Goal: Task Accomplishment & Management: Complete application form

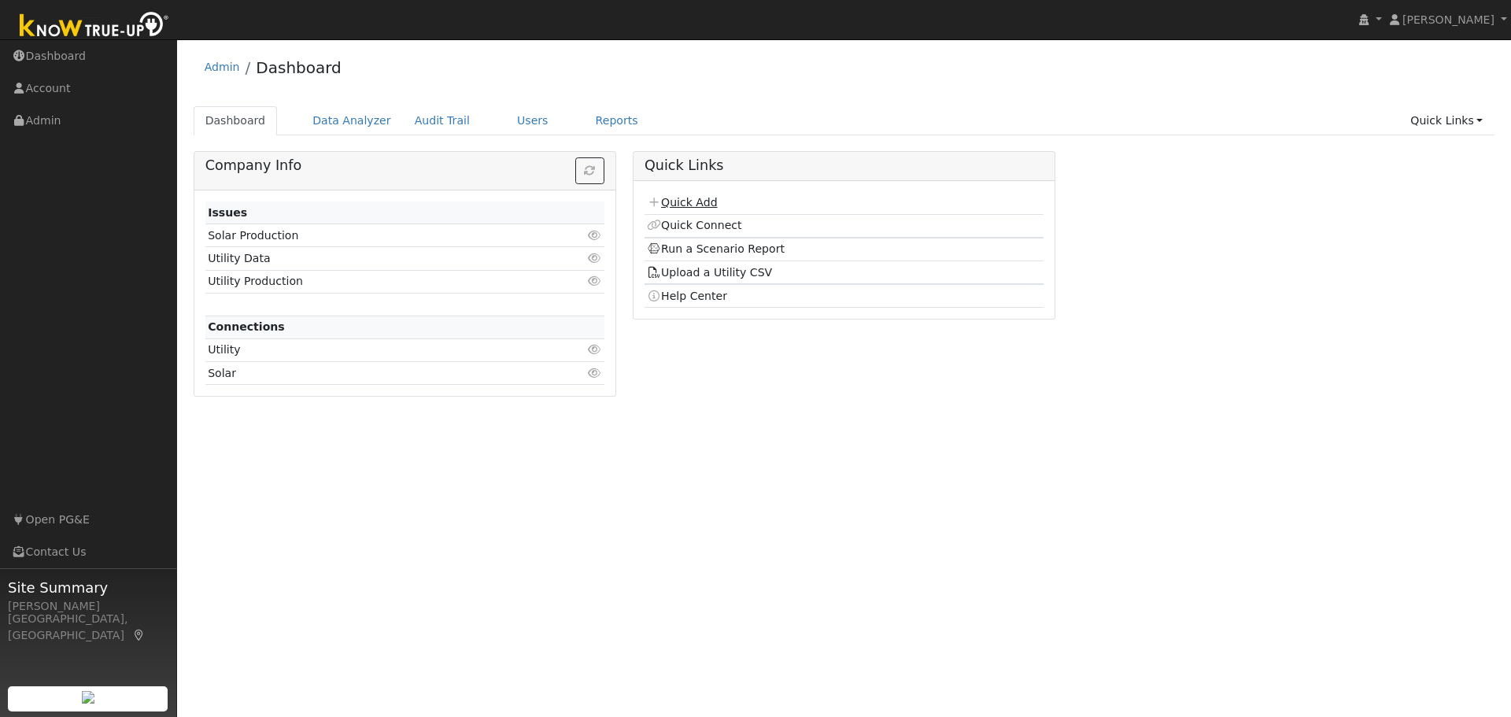
click at [677, 202] on link "Quick Add" at bounding box center [682, 202] width 70 height 13
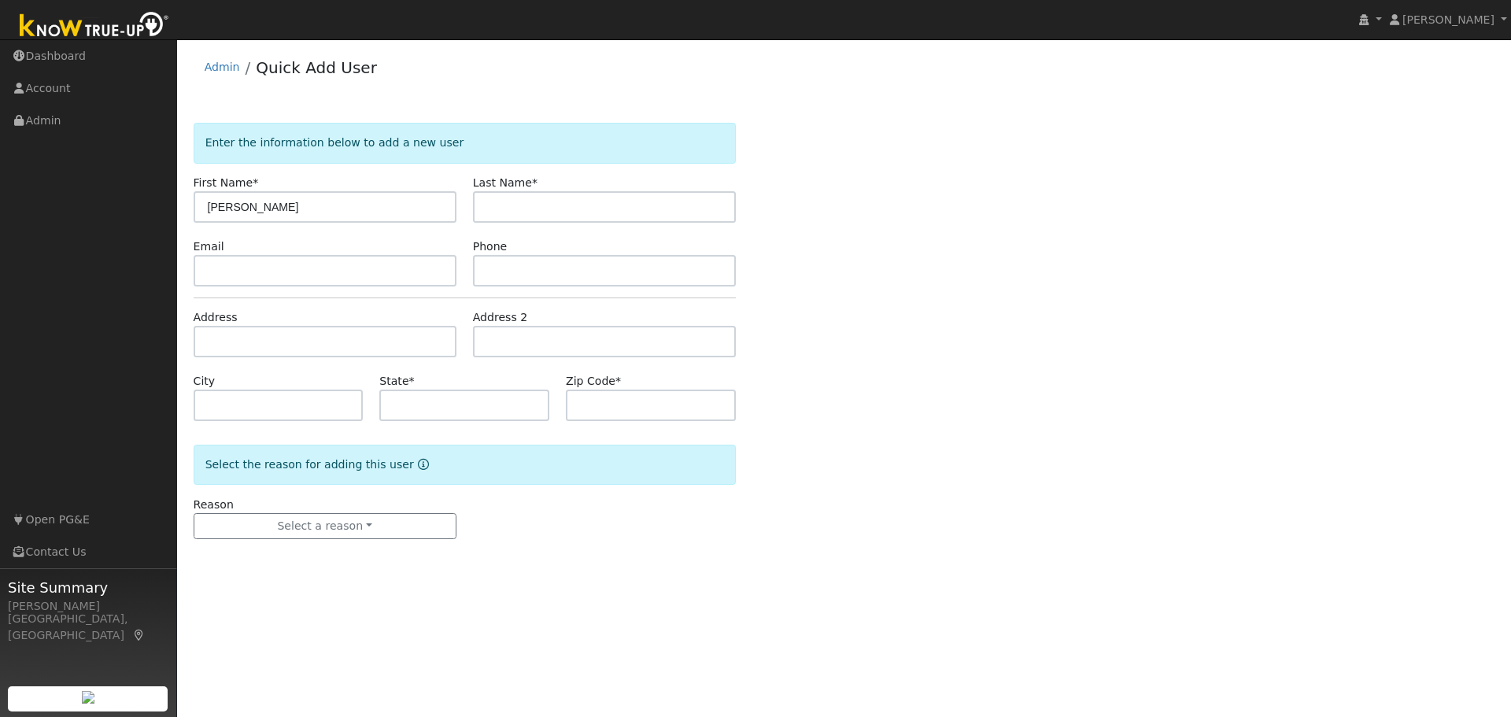
type input "[PERSON_NAME]"
drag, startPoint x: 263, startPoint y: 343, endPoint x: 257, endPoint y: 327, distance: 16.7
click at [263, 342] on input "text" at bounding box center [325, 341] width 263 height 31
type input "[STREET_ADDRESS]"
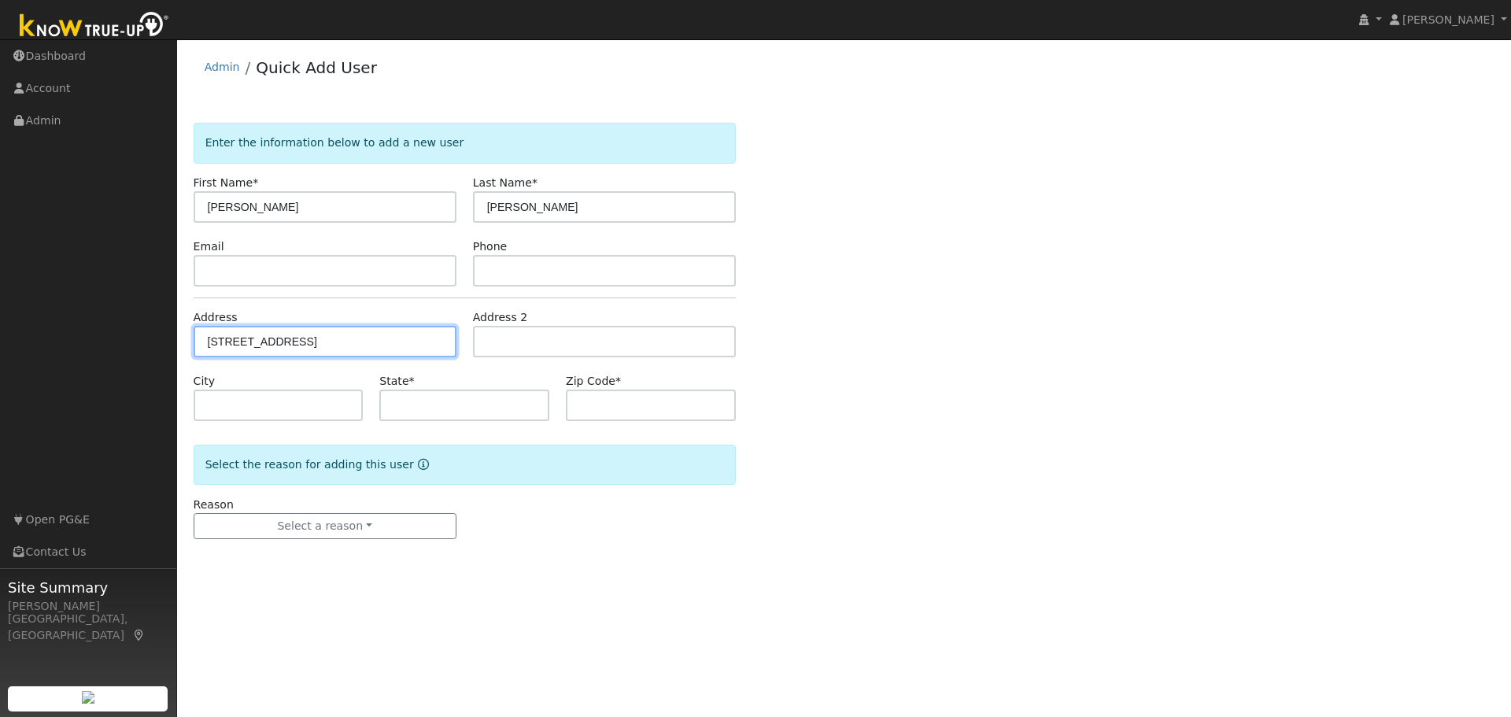
type input "Petaluma"
type input "CA"
type input "94952"
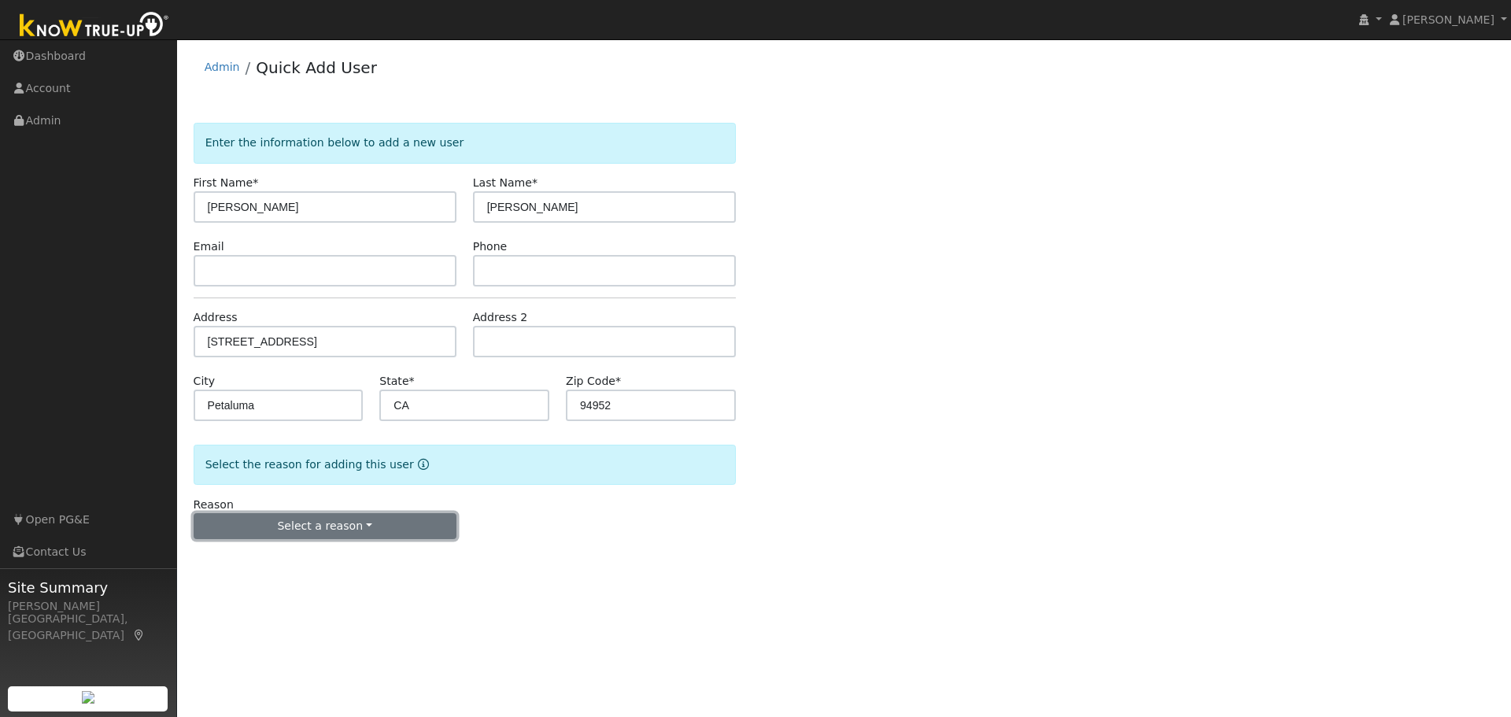
click at [279, 522] on button "Select a reason" at bounding box center [325, 526] width 263 height 27
click at [241, 581] on link "New customer adding solar" at bounding box center [281, 581] width 174 height 22
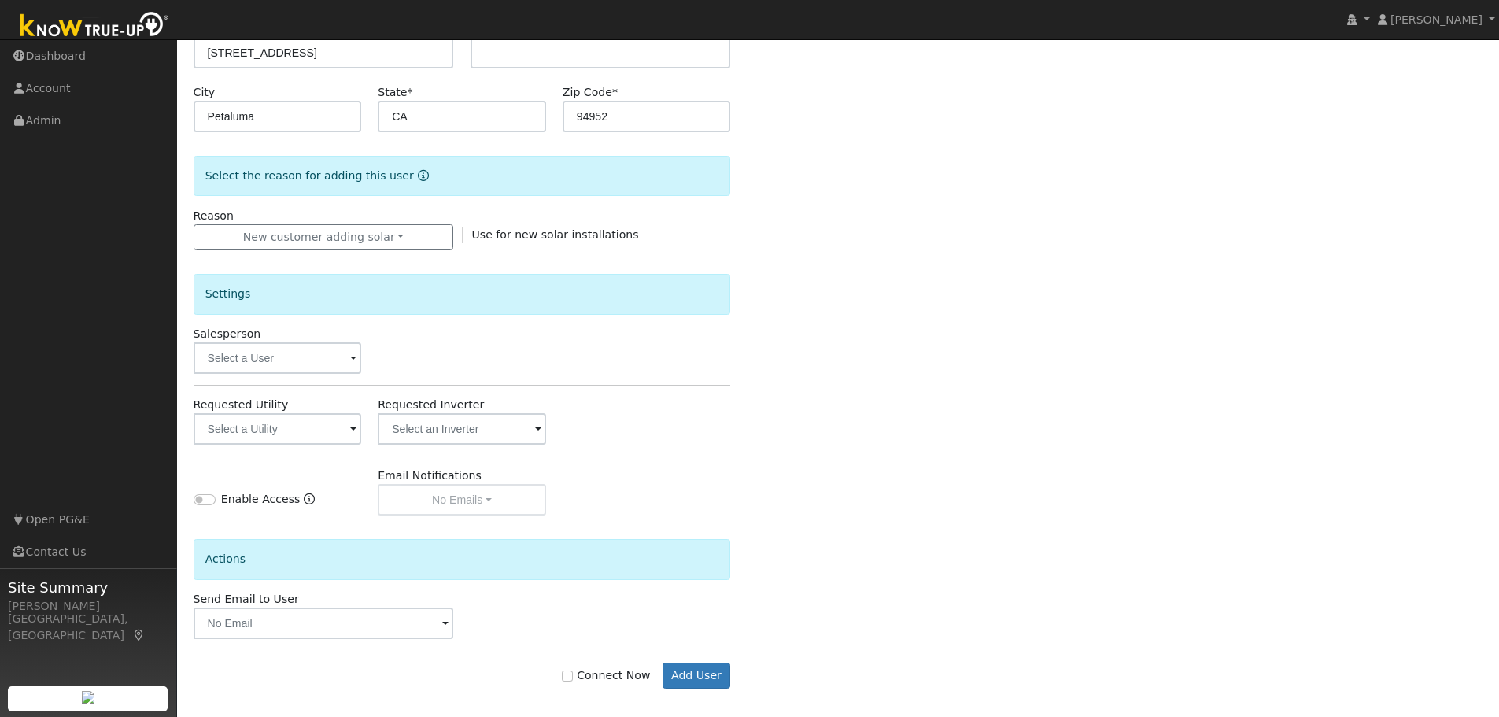
scroll to position [300, 0]
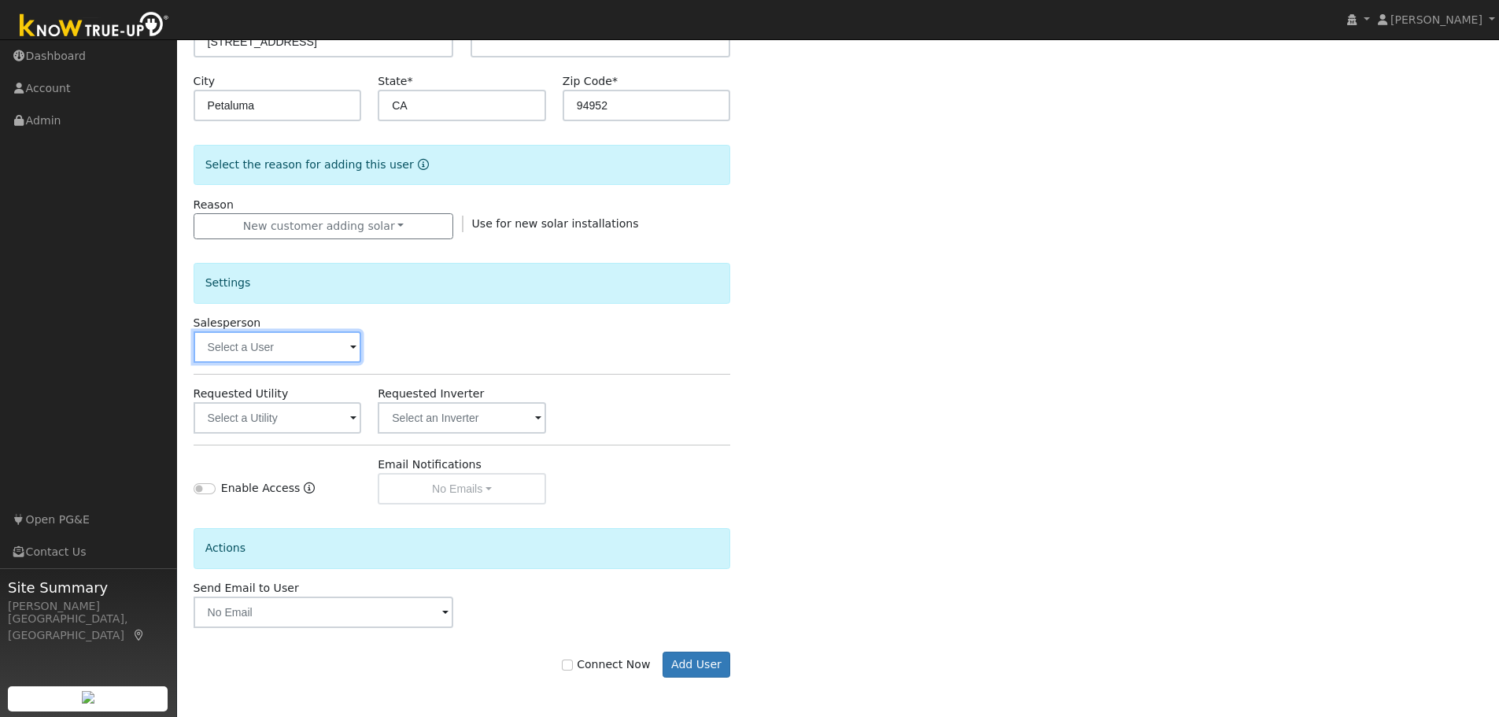
click at [337, 358] on input "text" at bounding box center [278, 346] width 168 height 31
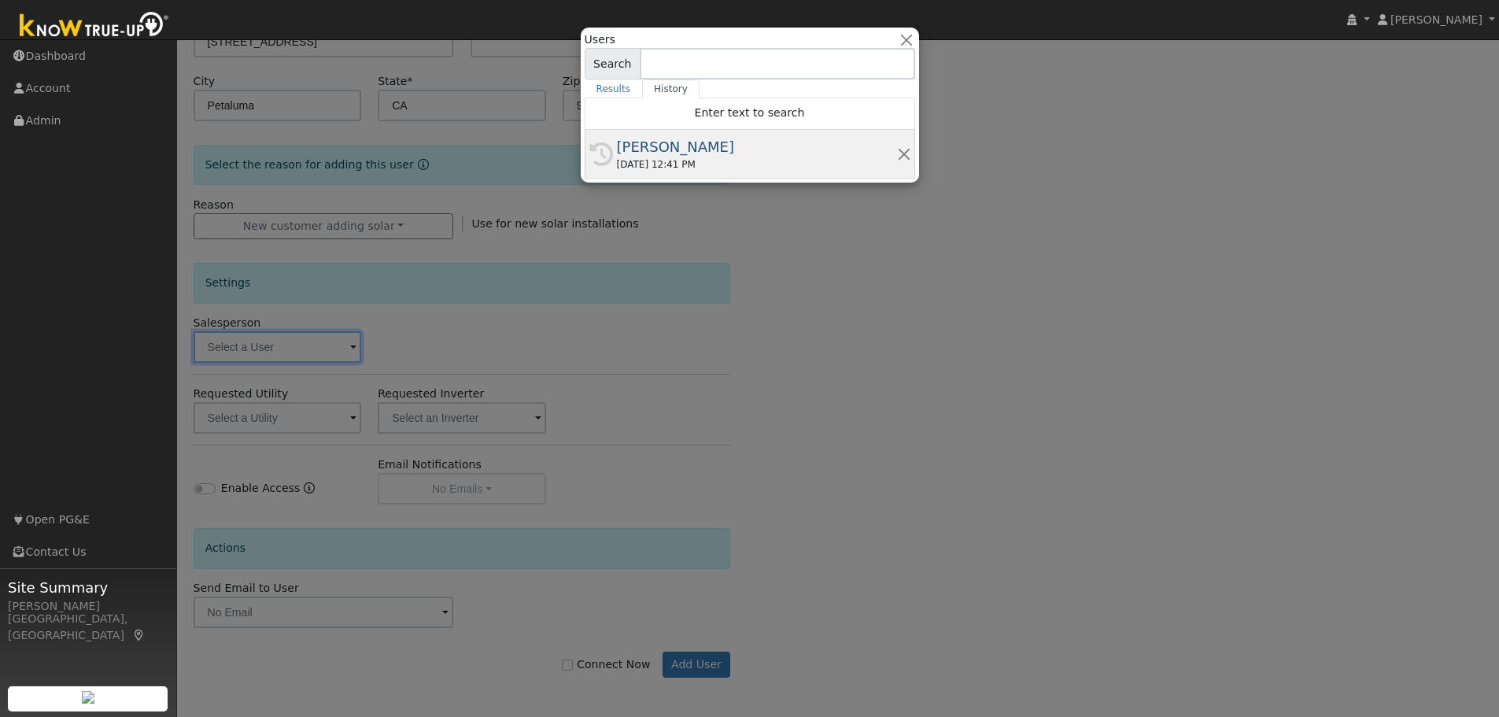
click at [656, 144] on div "[PERSON_NAME]" at bounding box center [757, 146] width 280 height 21
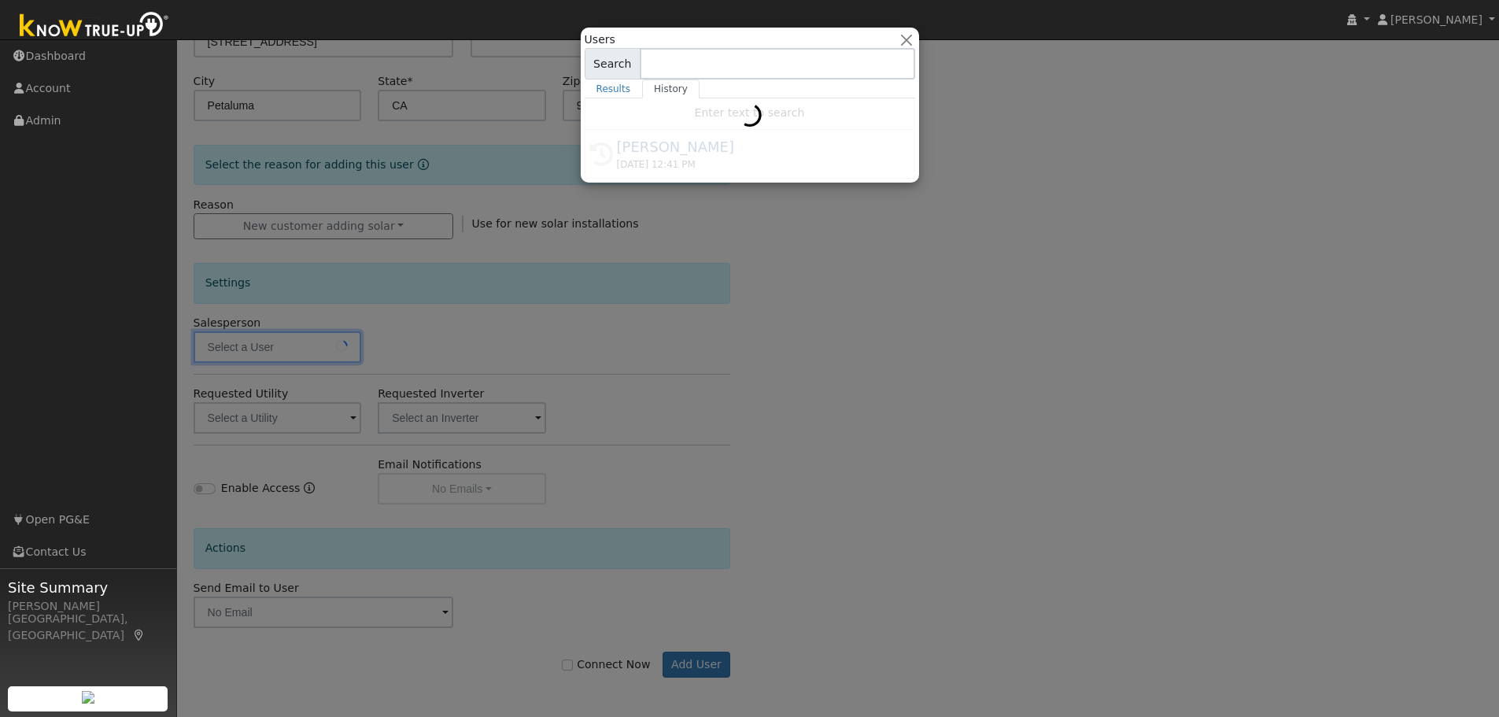
type input "[PERSON_NAME]"
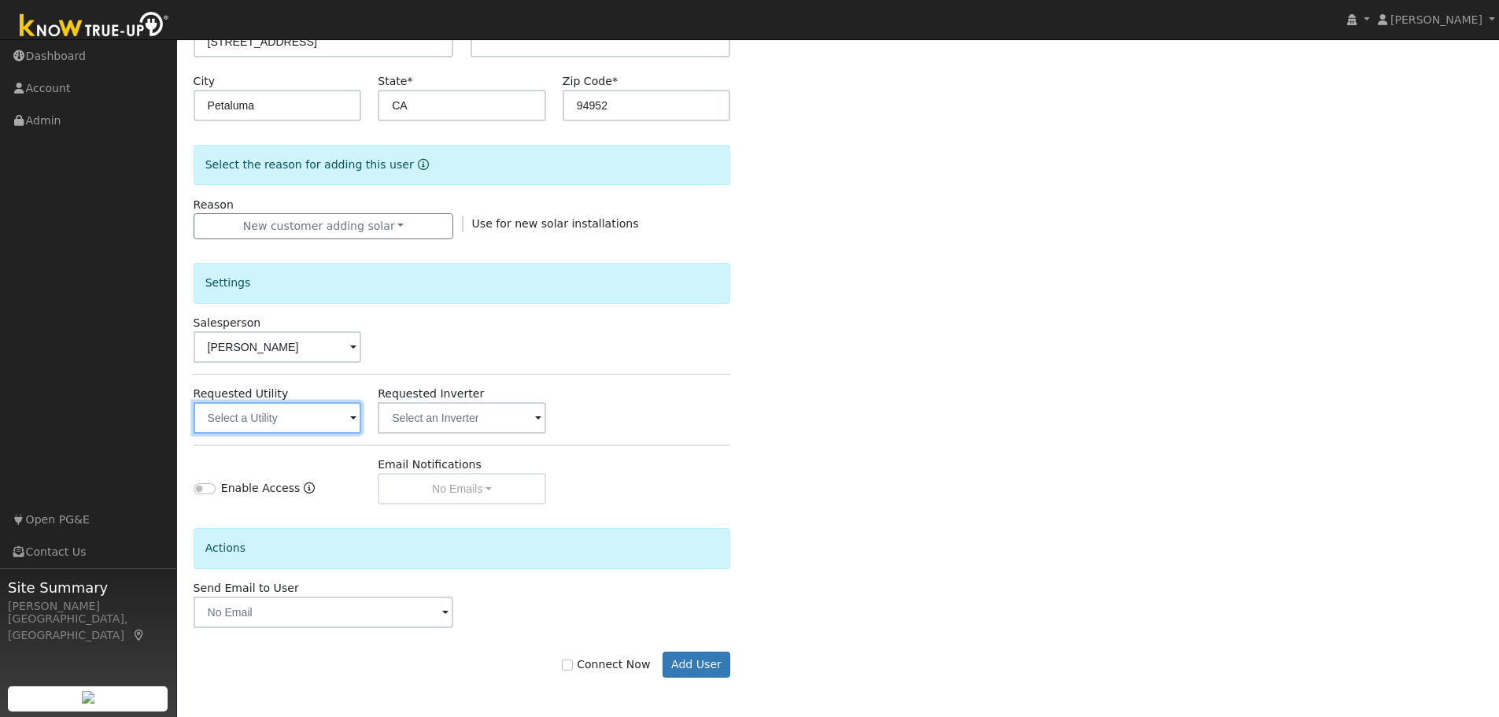
click at [278, 425] on input "text" at bounding box center [278, 417] width 168 height 31
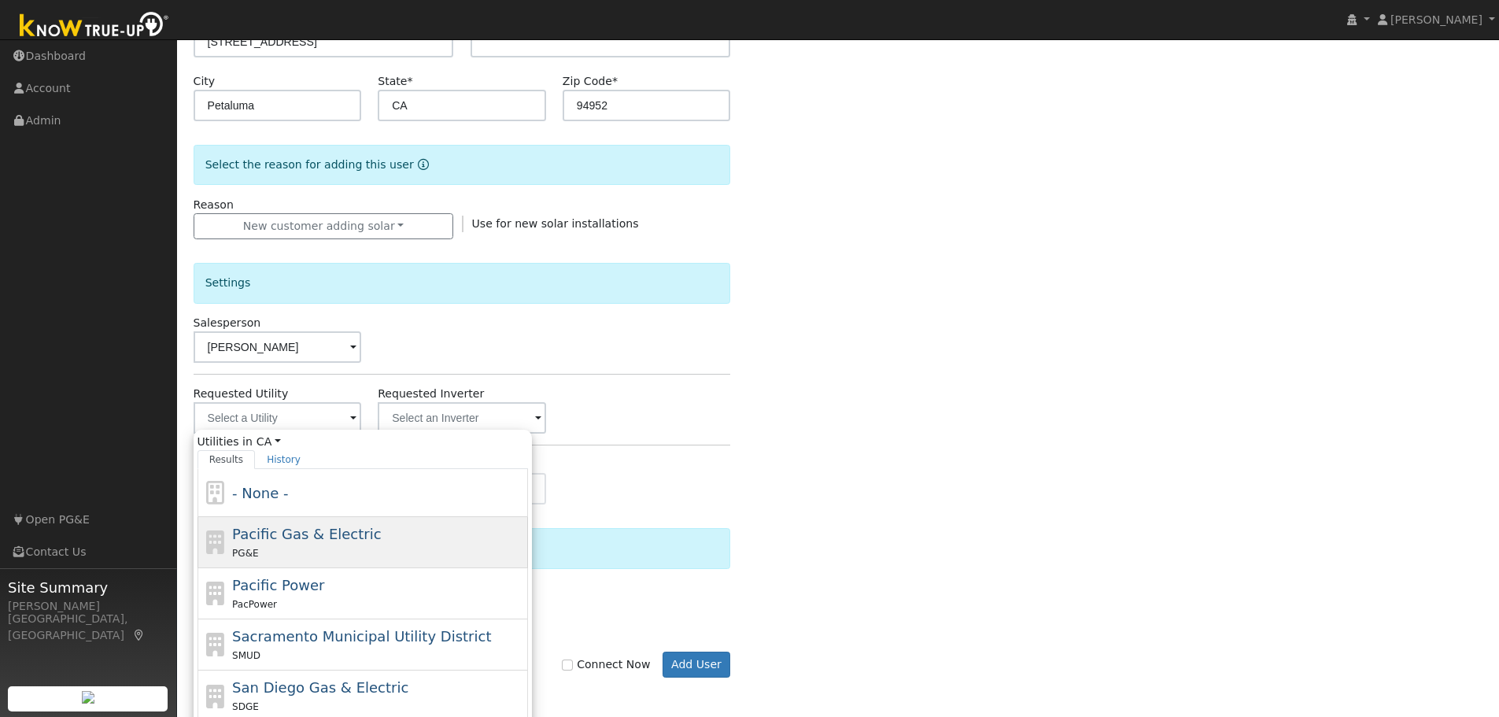
click at [256, 532] on span "Pacific Gas & Electric" at bounding box center [306, 534] width 149 height 17
type input "Pacific Gas & Electric"
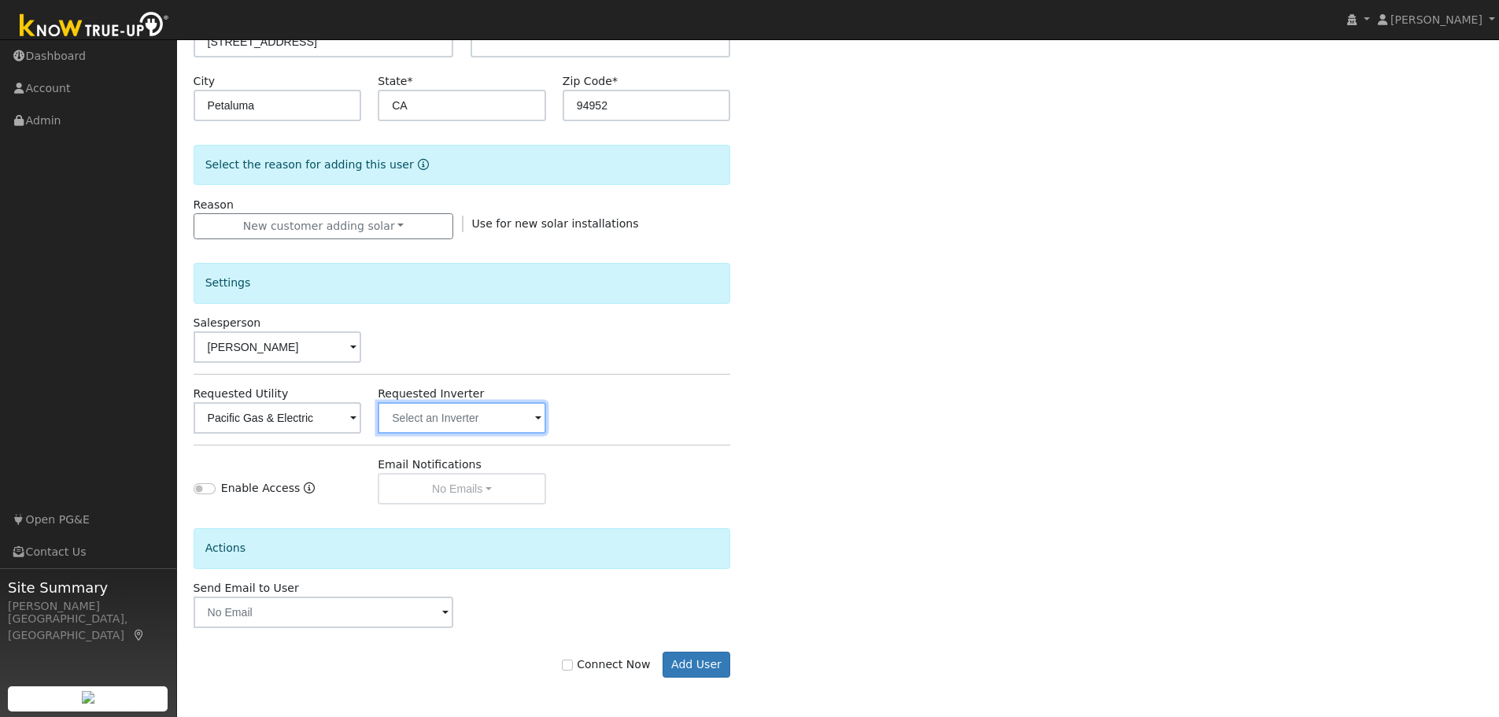
click at [452, 419] on input "text" at bounding box center [462, 417] width 168 height 31
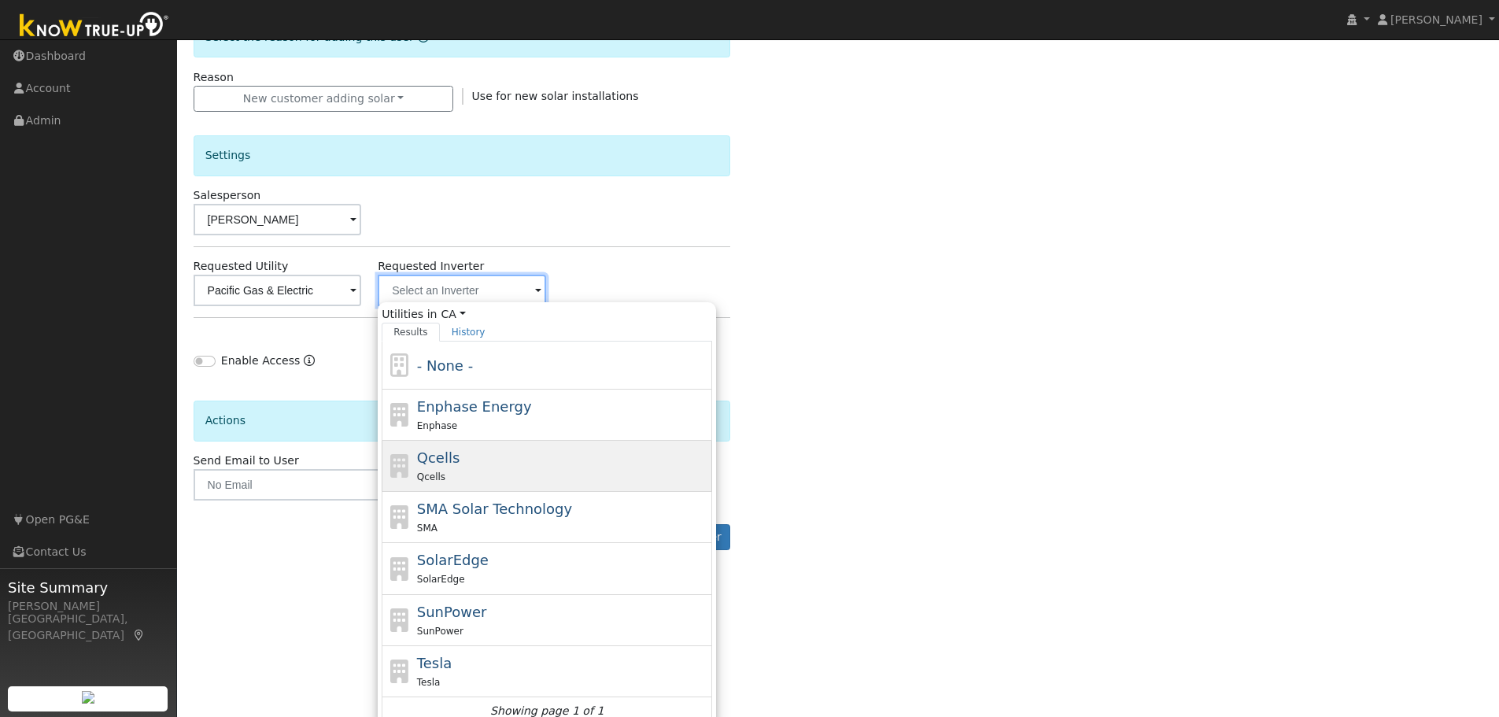
scroll to position [440, 0]
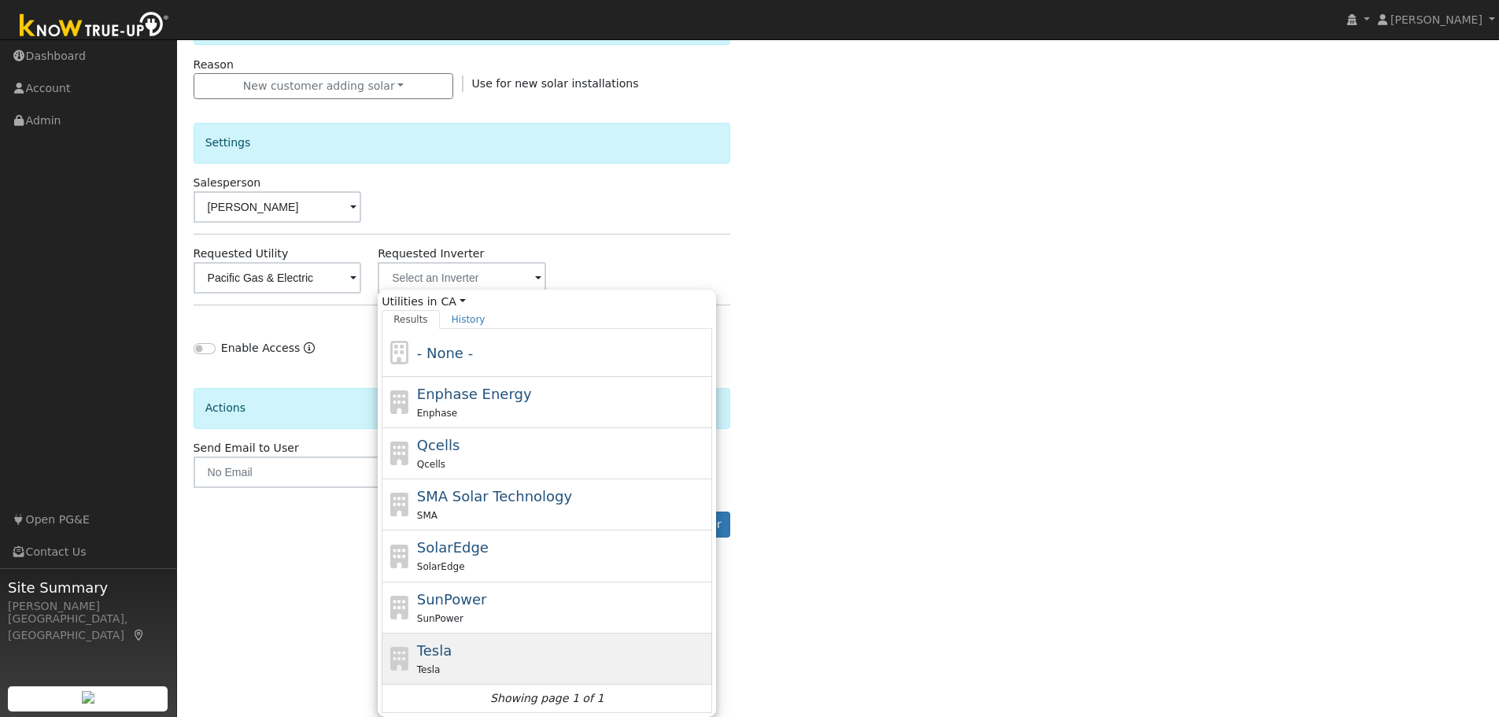
click at [430, 649] on span "Tesla" at bounding box center [434, 650] width 35 height 17
type input "Tesla"
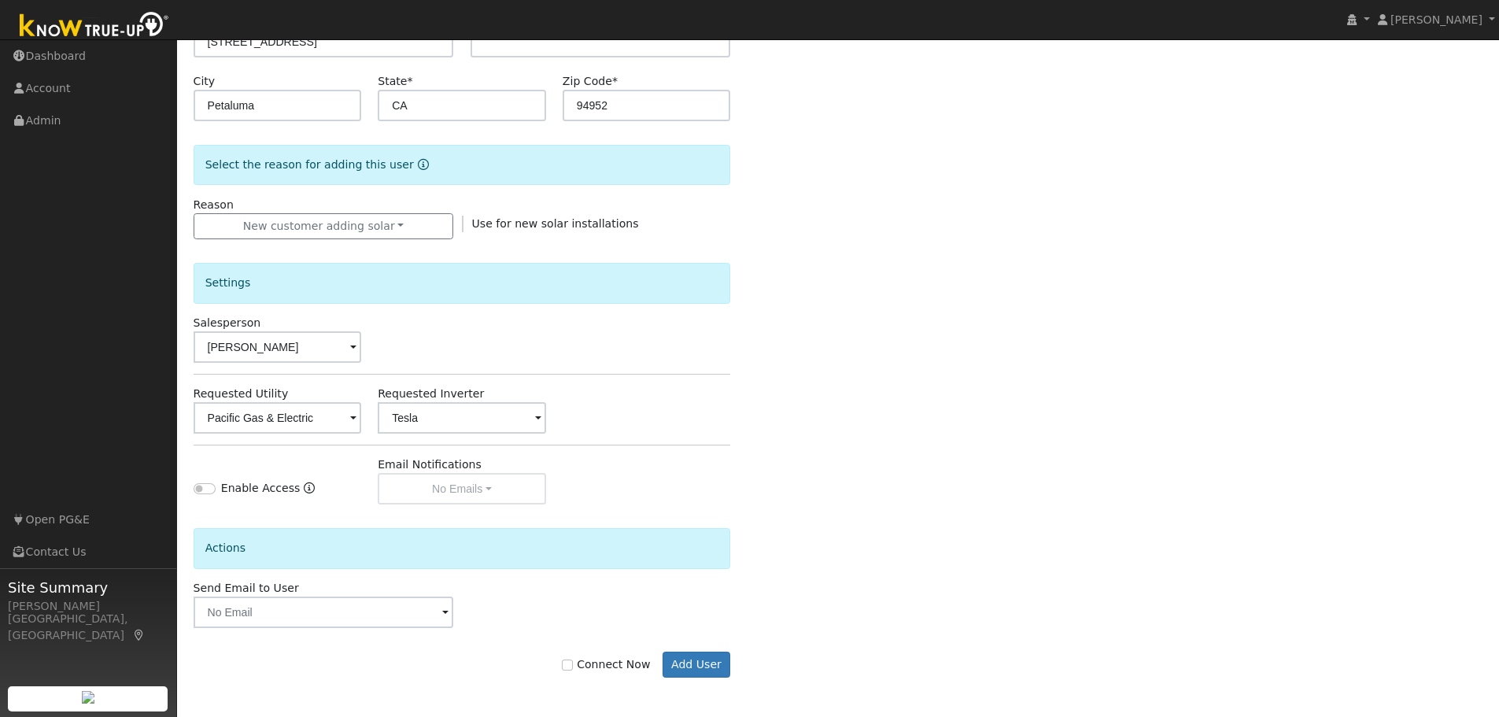
click at [663, 460] on div "Enable Access Email Notifications No Emails No Emails Weekly Emails Monthly Ema…" at bounding box center [462, 480] width 554 height 48
click at [573, 668] on input "Connect Now" at bounding box center [567, 664] width 11 height 11
checkbox input "true"
click at [703, 666] on button "Add User" at bounding box center [697, 665] width 68 height 27
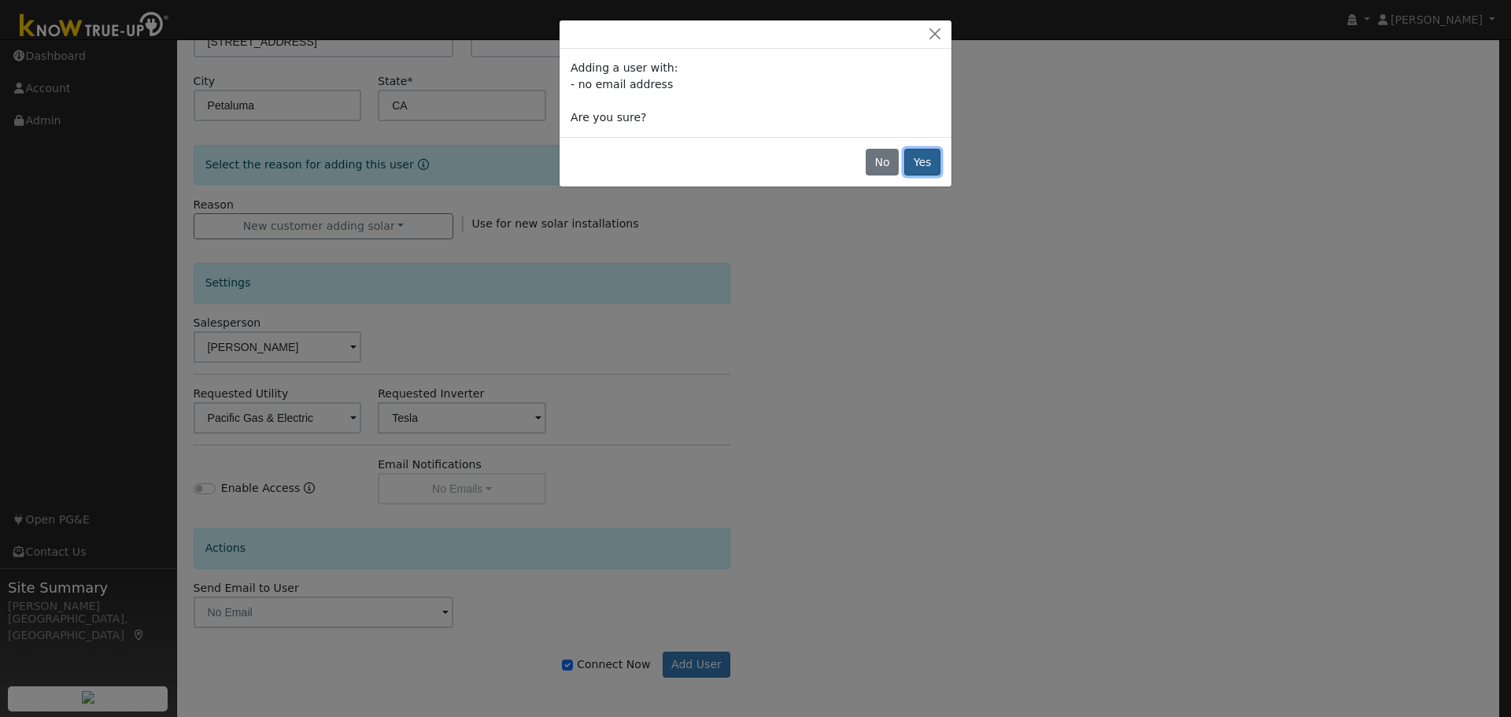
click at [930, 170] on button "Yes" at bounding box center [922, 162] width 36 height 27
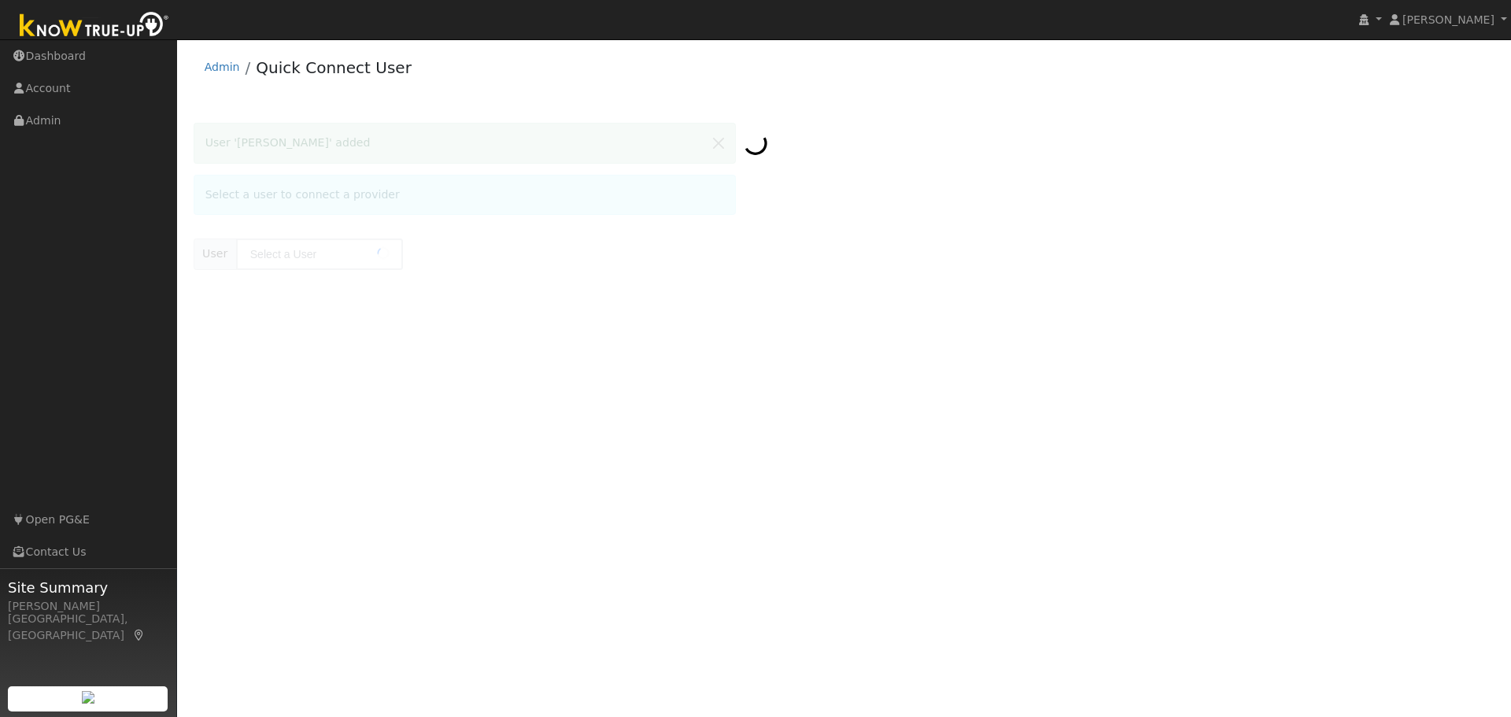
type input "[PERSON_NAME]"
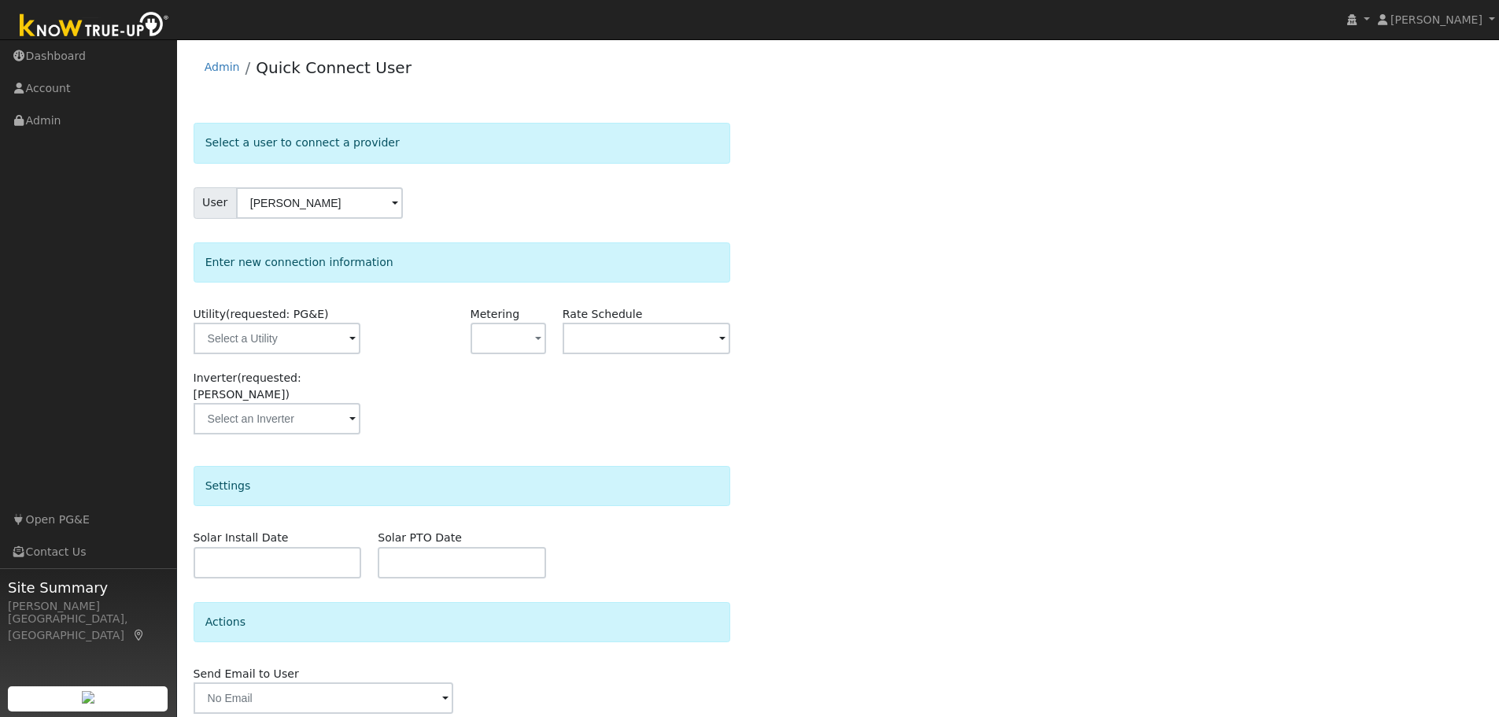
click at [446, 207] on div "User [PERSON_NAME]" at bounding box center [462, 202] width 537 height 31
click at [349, 340] on span at bounding box center [352, 339] width 6 height 18
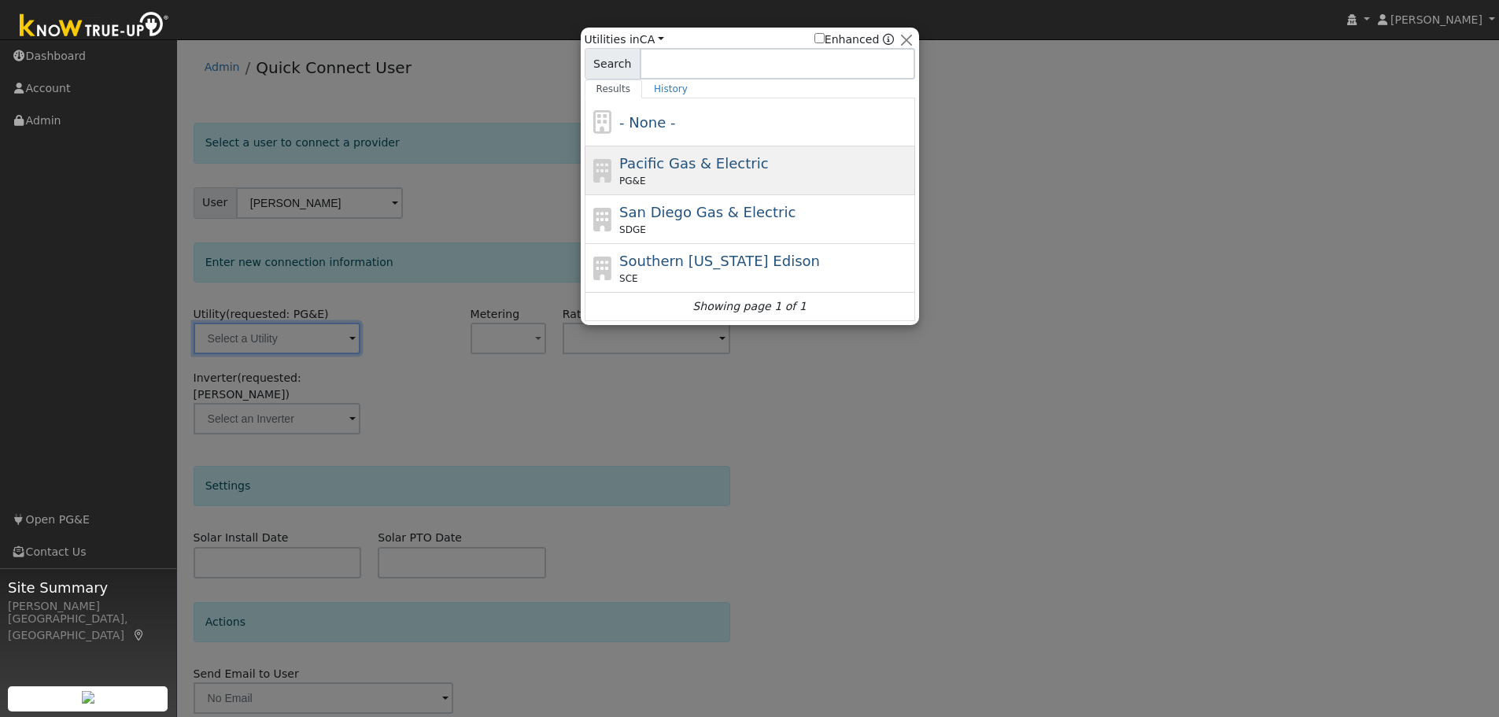
click at [622, 164] on span "Pacific Gas & Electric" at bounding box center [693, 163] width 149 height 17
type input "PG&E"
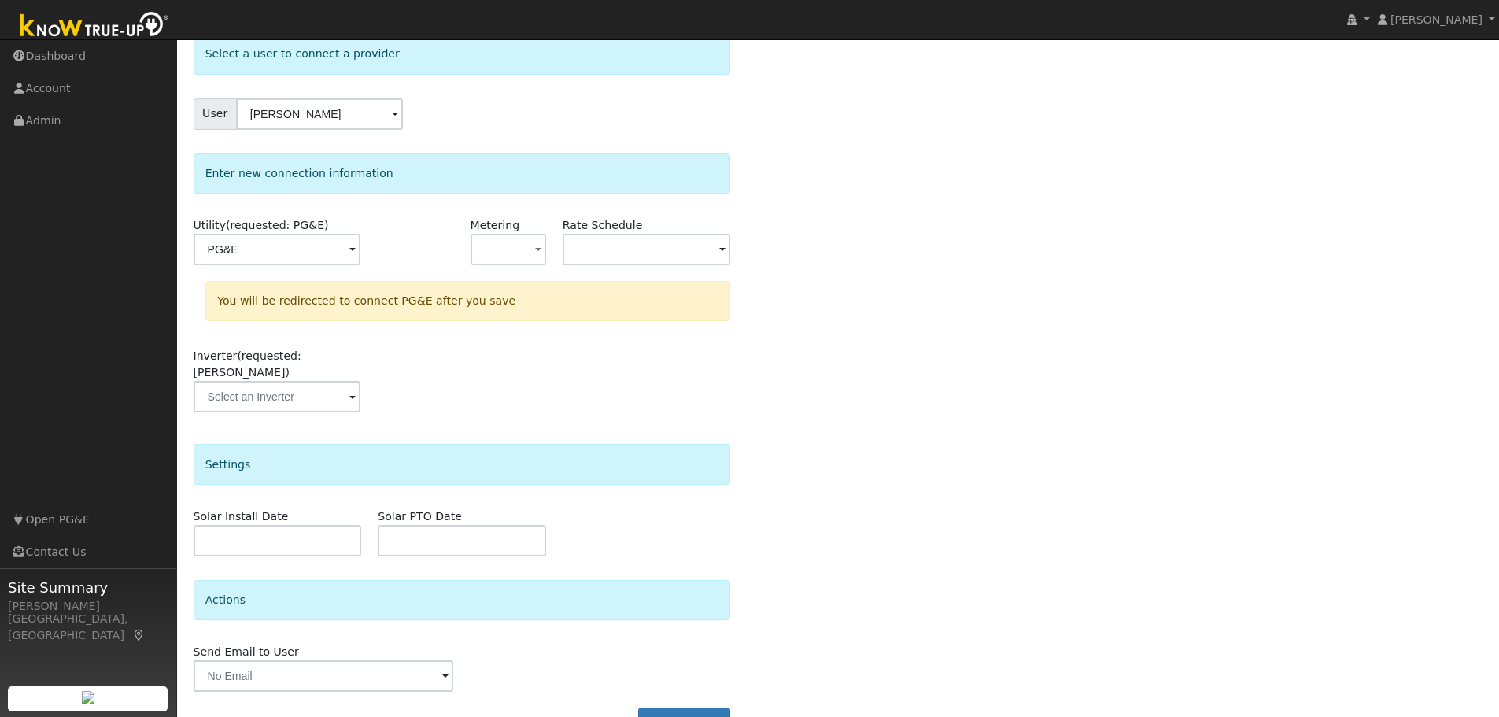
scroll to position [113, 0]
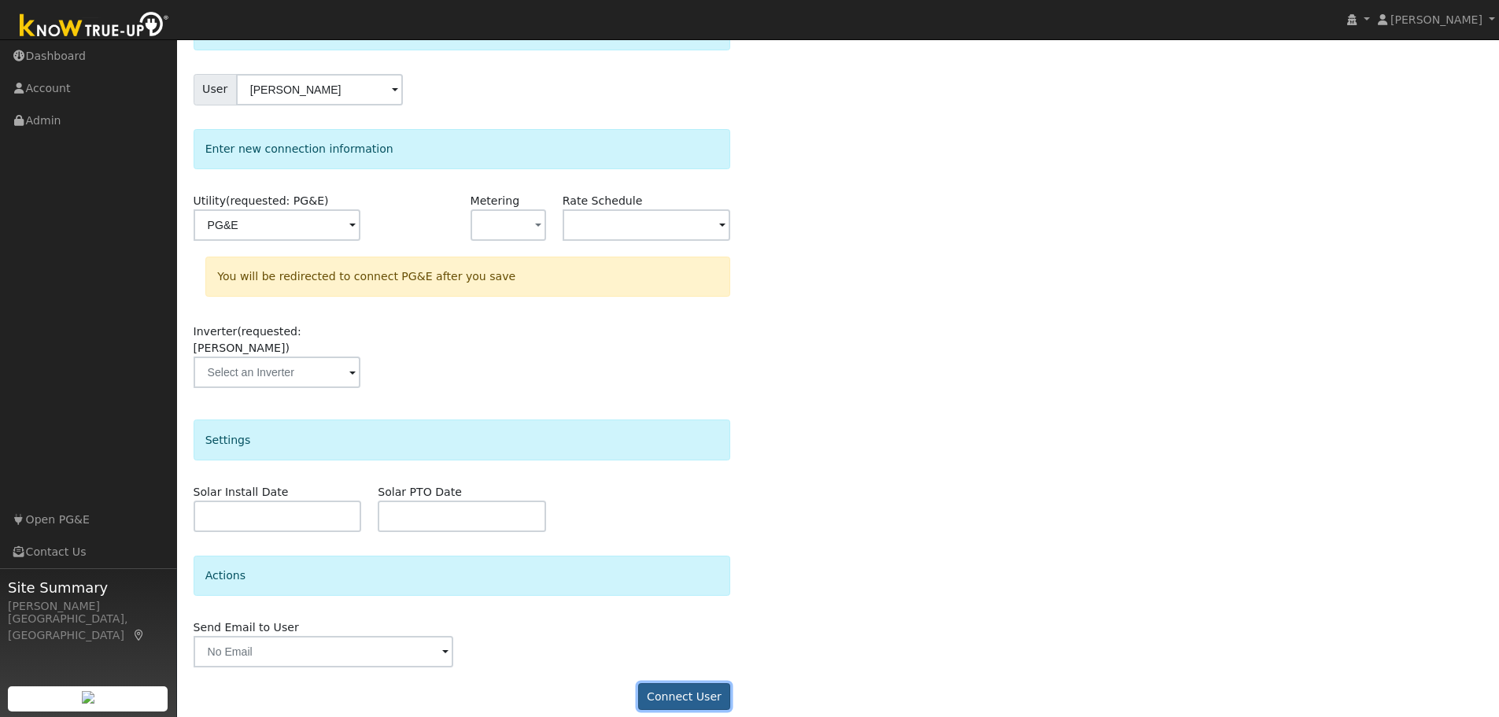
click at [703, 683] on button "Connect User" at bounding box center [684, 696] width 93 height 27
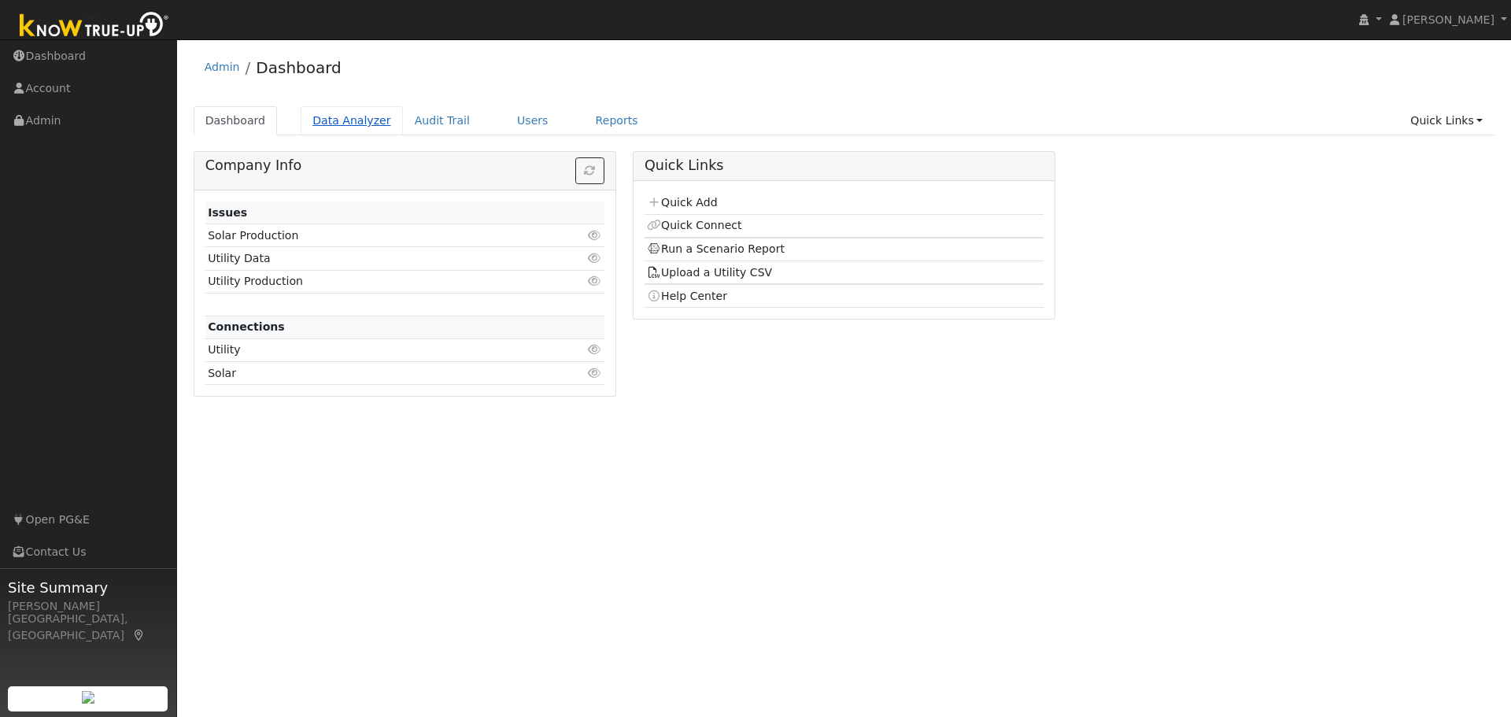
click at [333, 122] on link "Data Analyzer" at bounding box center [352, 120] width 102 height 29
click at [685, 229] on link "Quick Connect" at bounding box center [694, 225] width 94 height 13
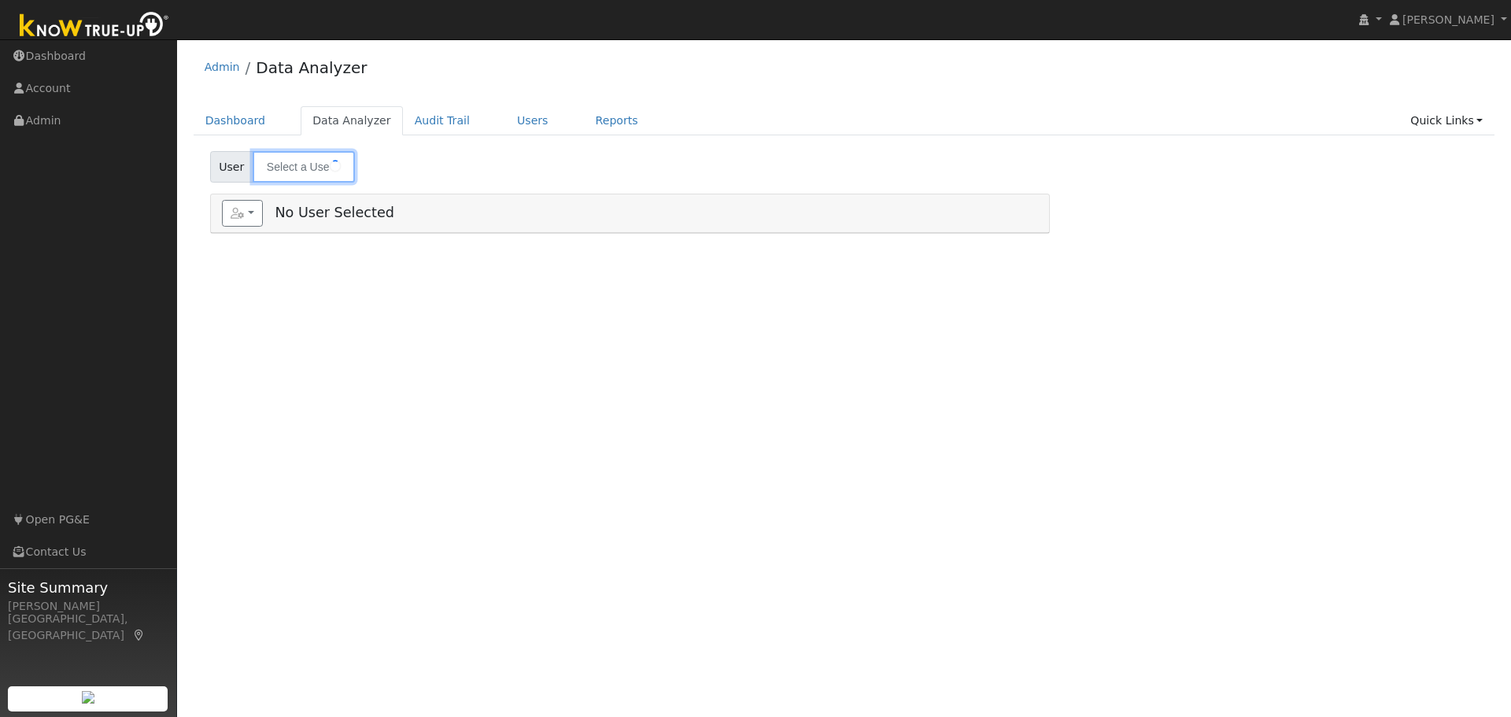
type input "[PERSON_NAME]"
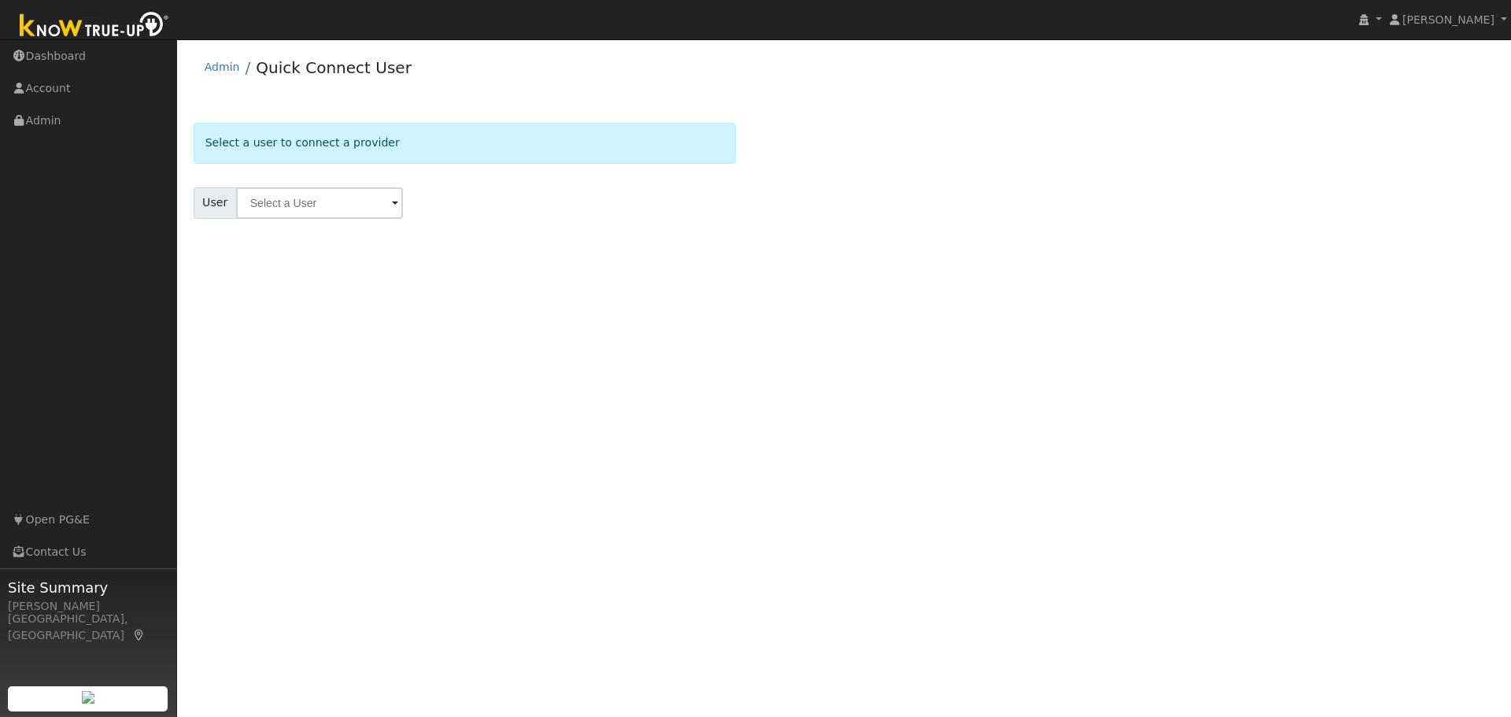
click at [392, 203] on span at bounding box center [395, 204] width 6 height 18
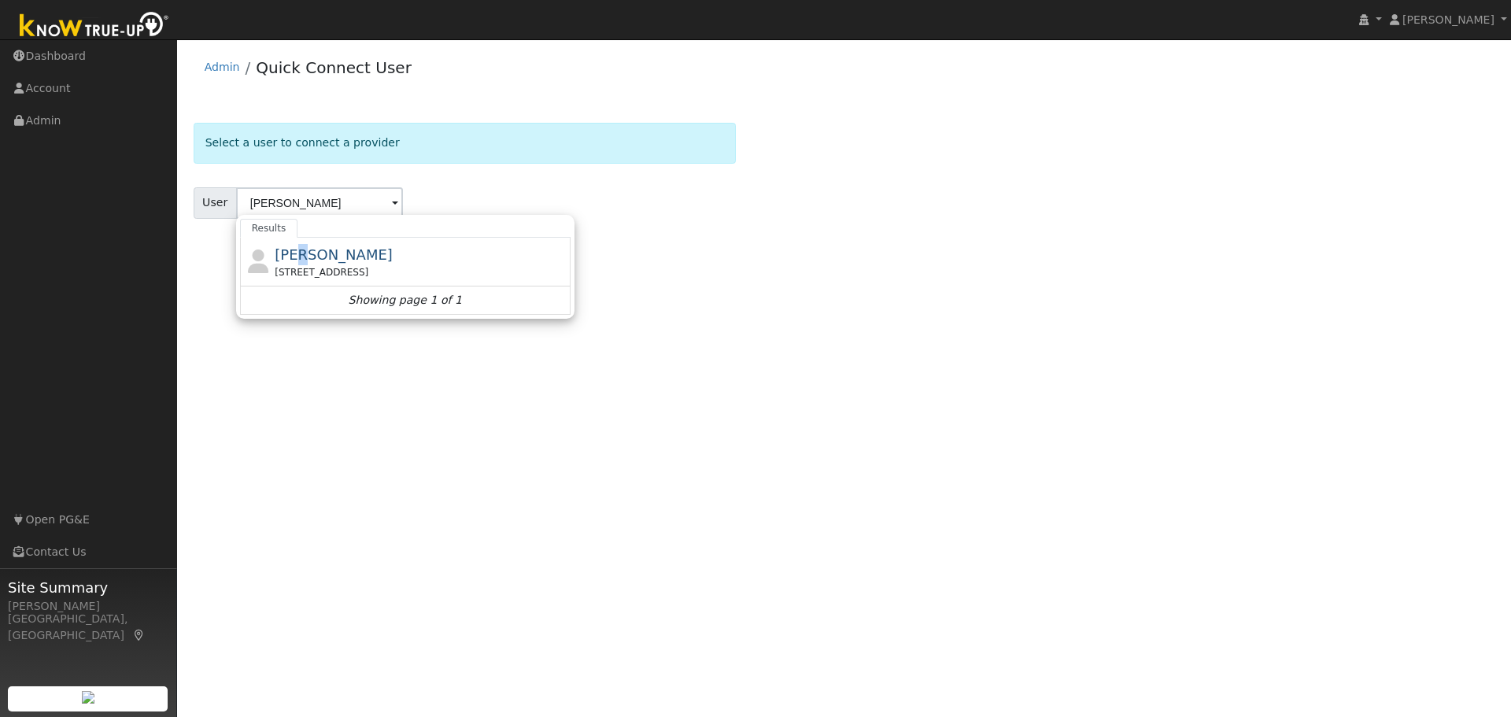
click at [299, 246] on span "[PERSON_NAME]" at bounding box center [334, 254] width 118 height 17
type input "[PERSON_NAME]"
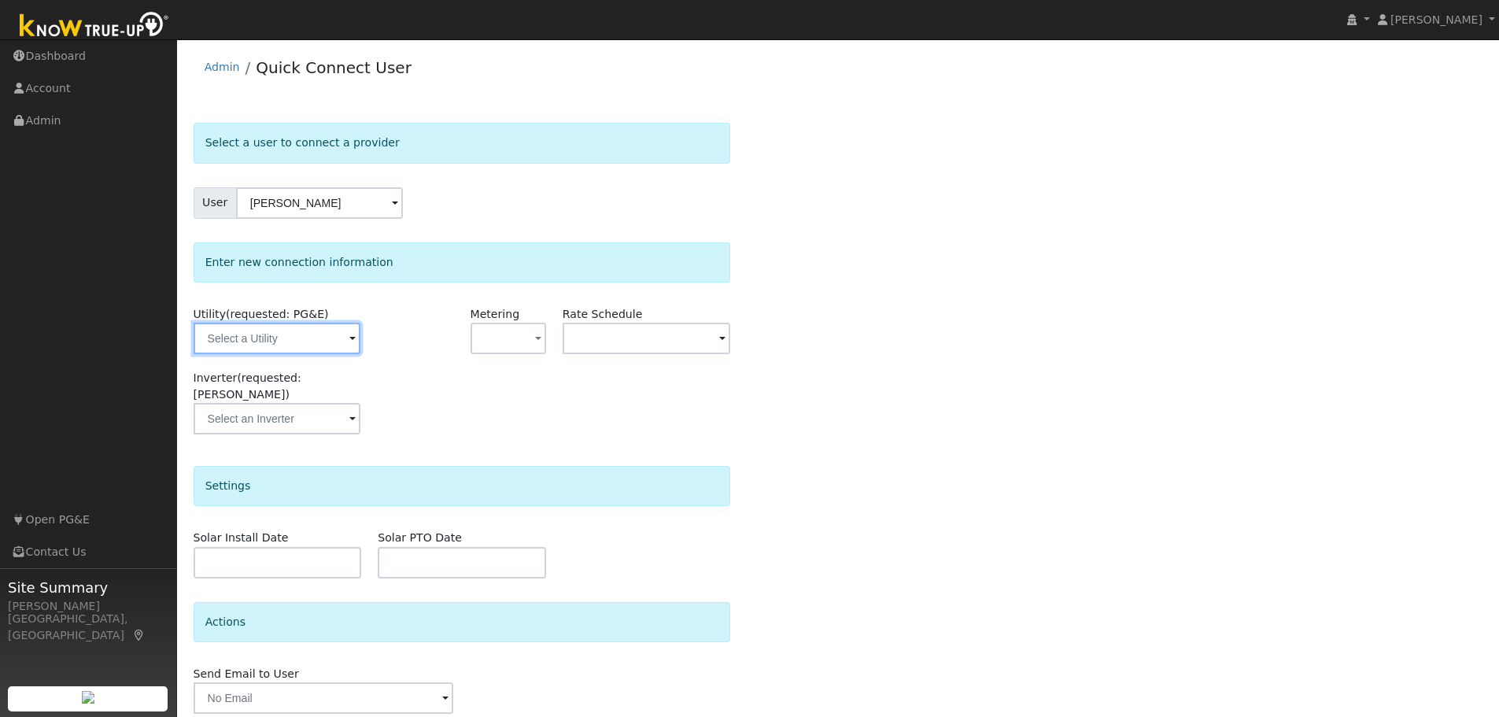
click at [345, 338] on input "text" at bounding box center [277, 338] width 167 height 31
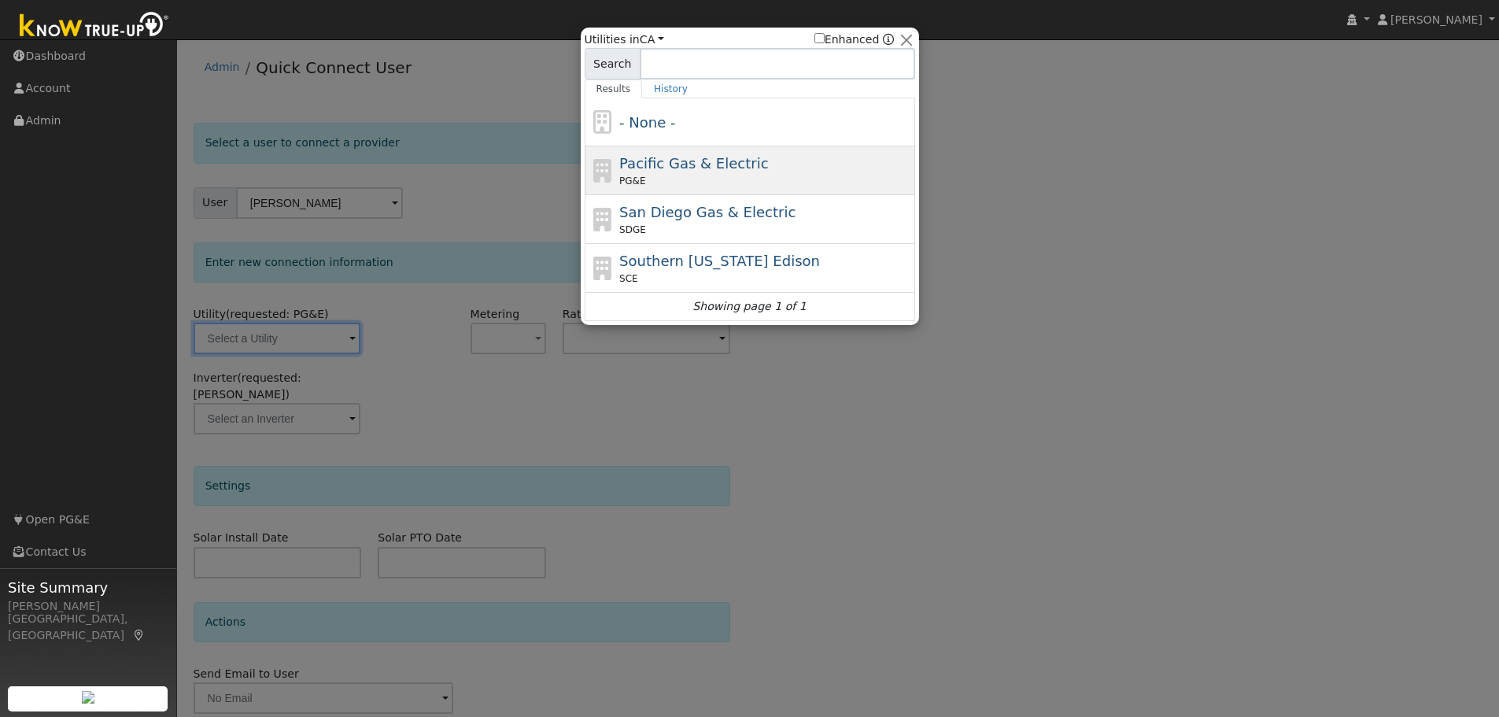
click at [670, 174] on div "Pacific Gas & Electric PG&E" at bounding box center [765, 170] width 292 height 35
type input "PG&E"
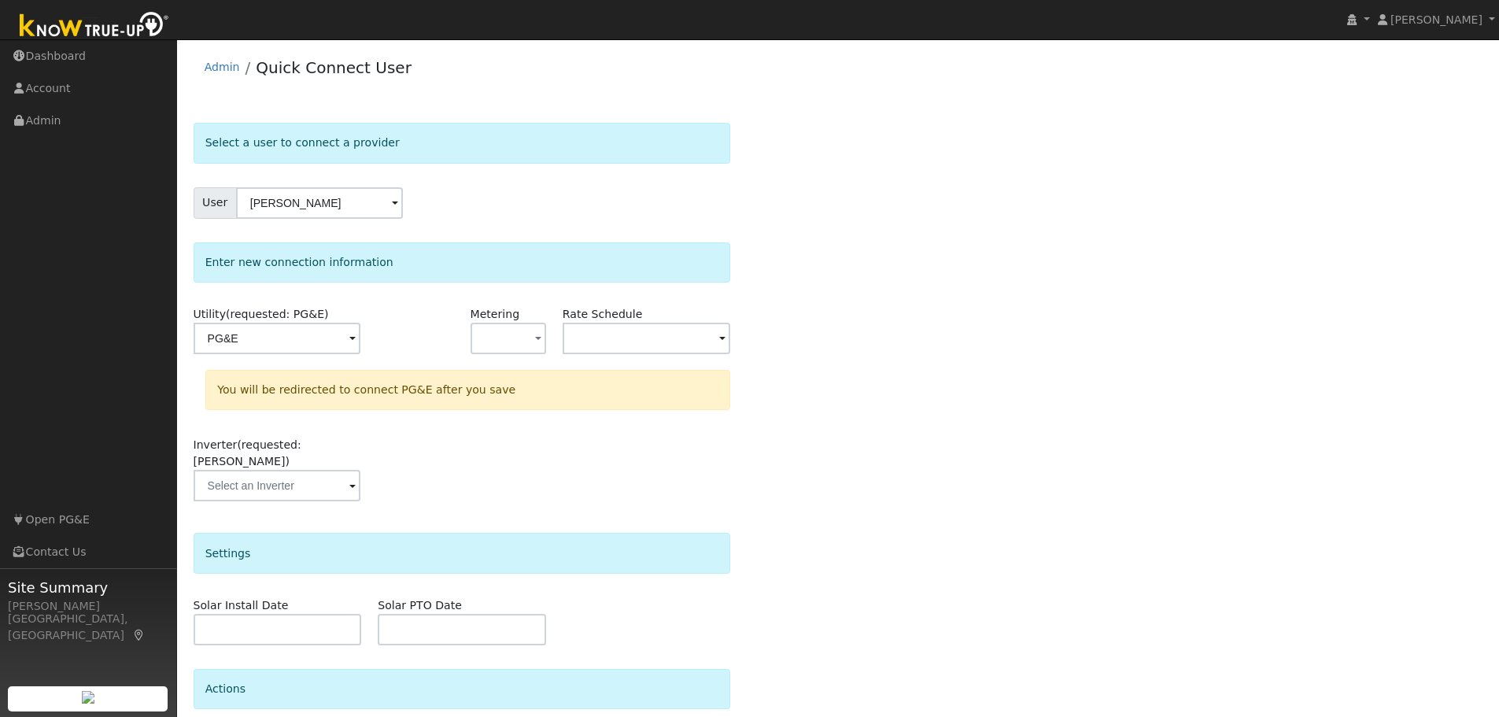
click at [882, 371] on div "Select a user to connect a provider User [PERSON_NAME] Account Default Account …" at bounding box center [839, 481] width 1290 height 716
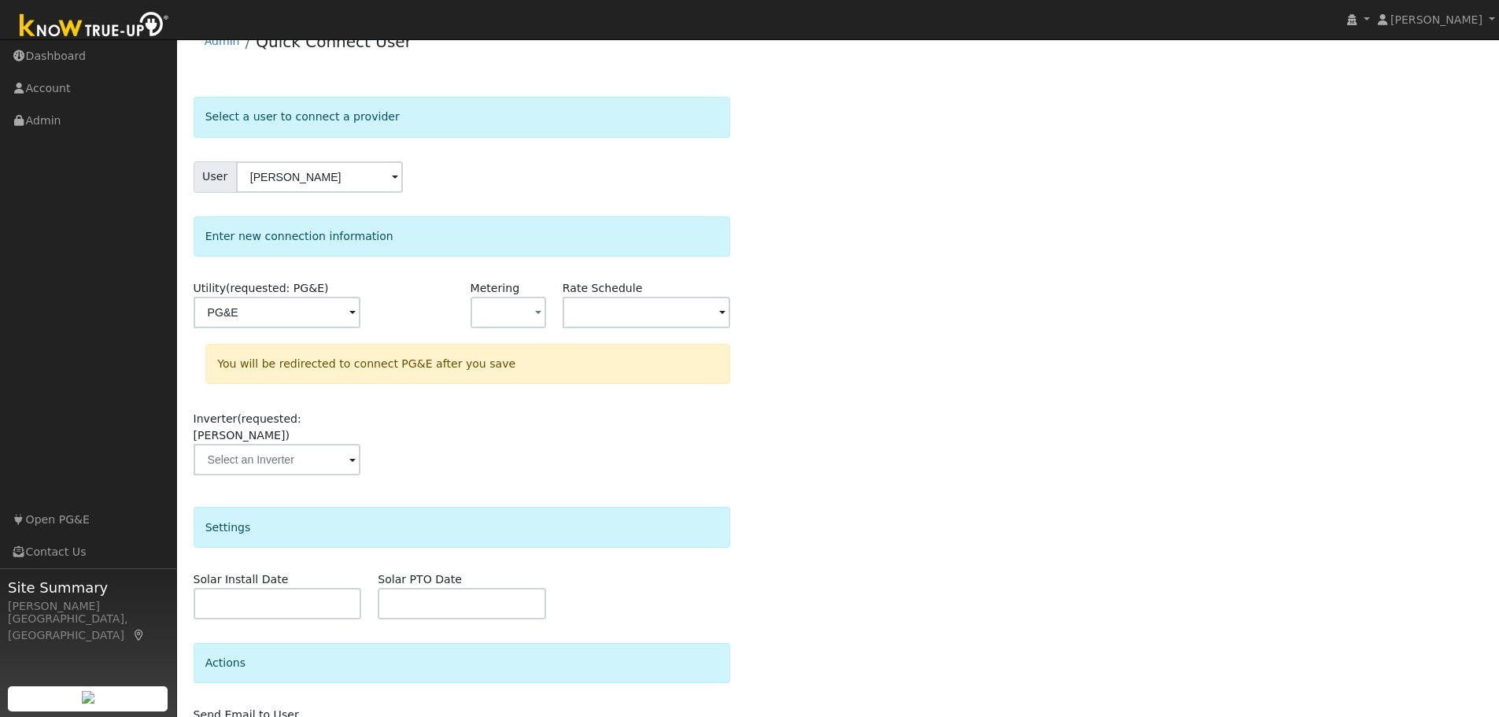
scroll to position [113, 0]
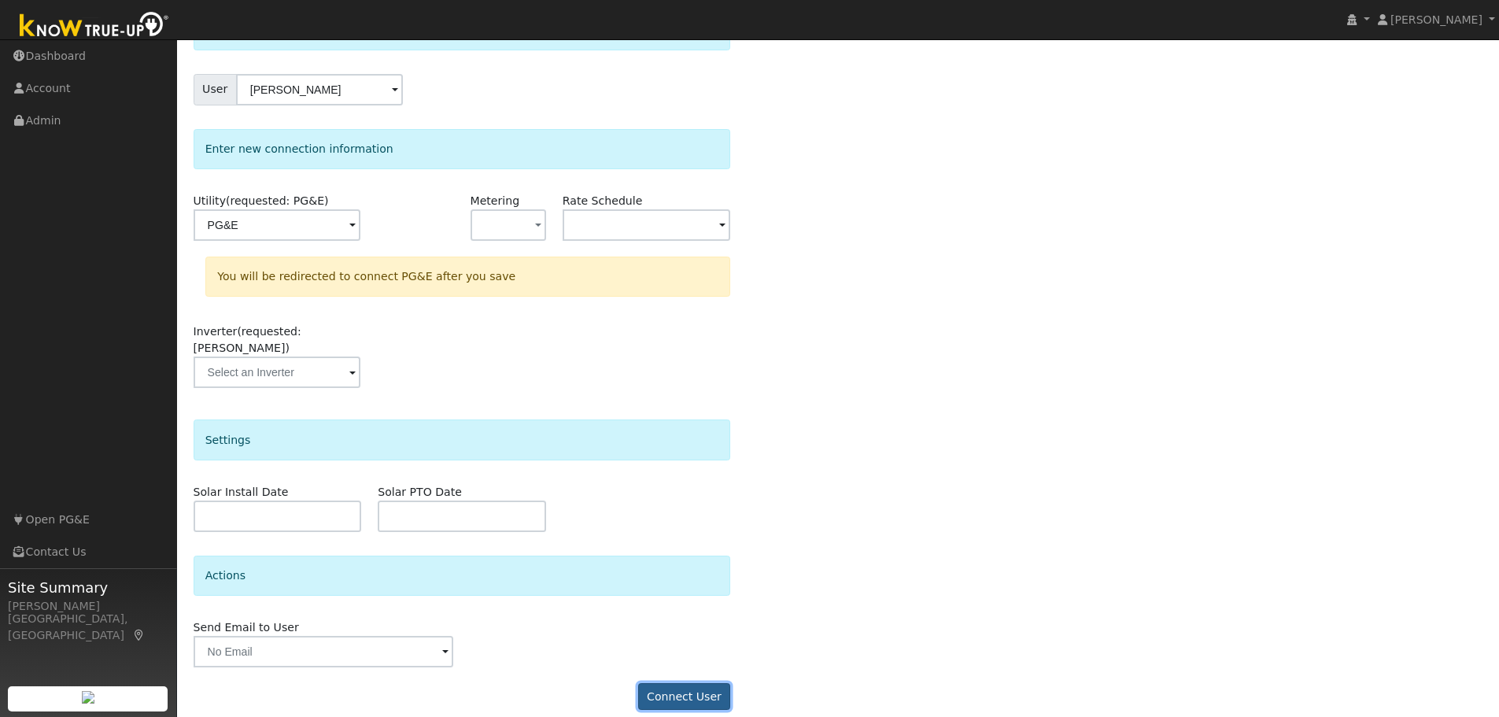
click at [695, 683] on button "Connect User" at bounding box center [684, 696] width 93 height 27
